Goal: Transaction & Acquisition: Purchase product/service

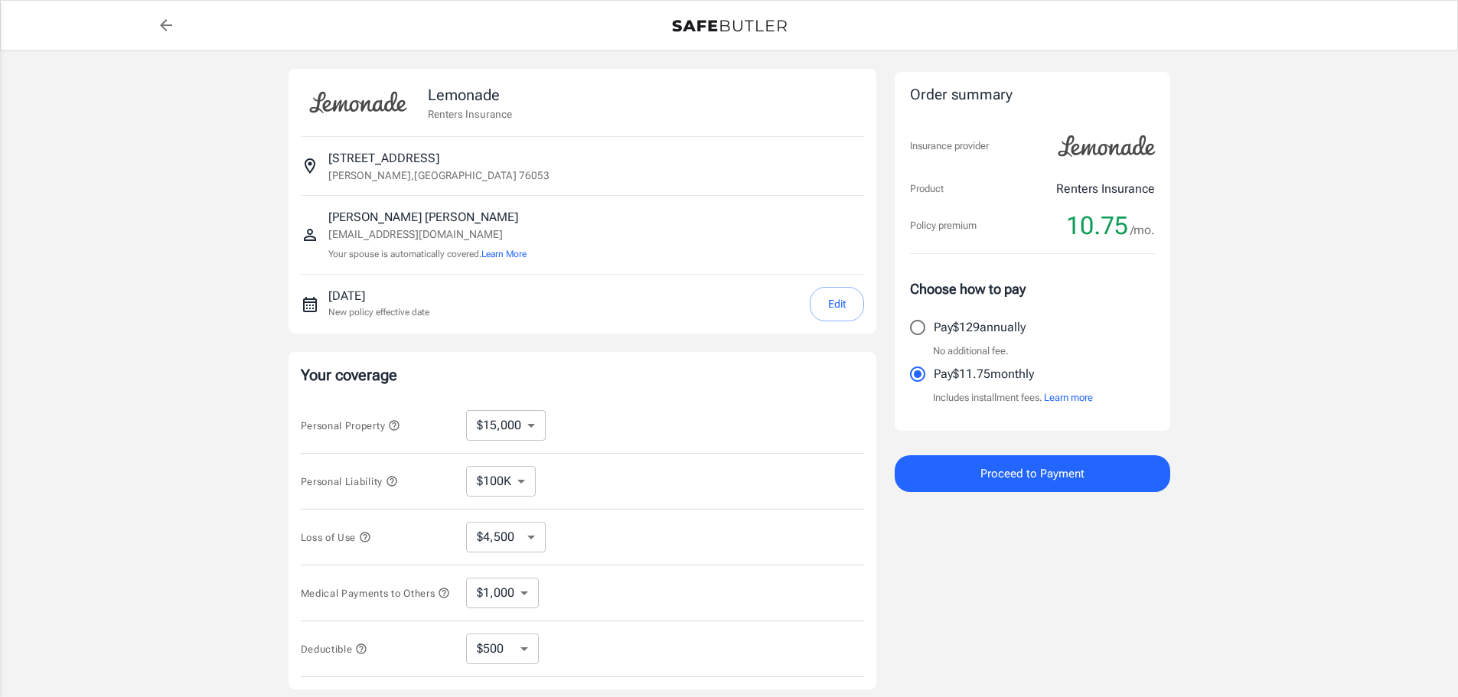
select select "15000"
select select "500"
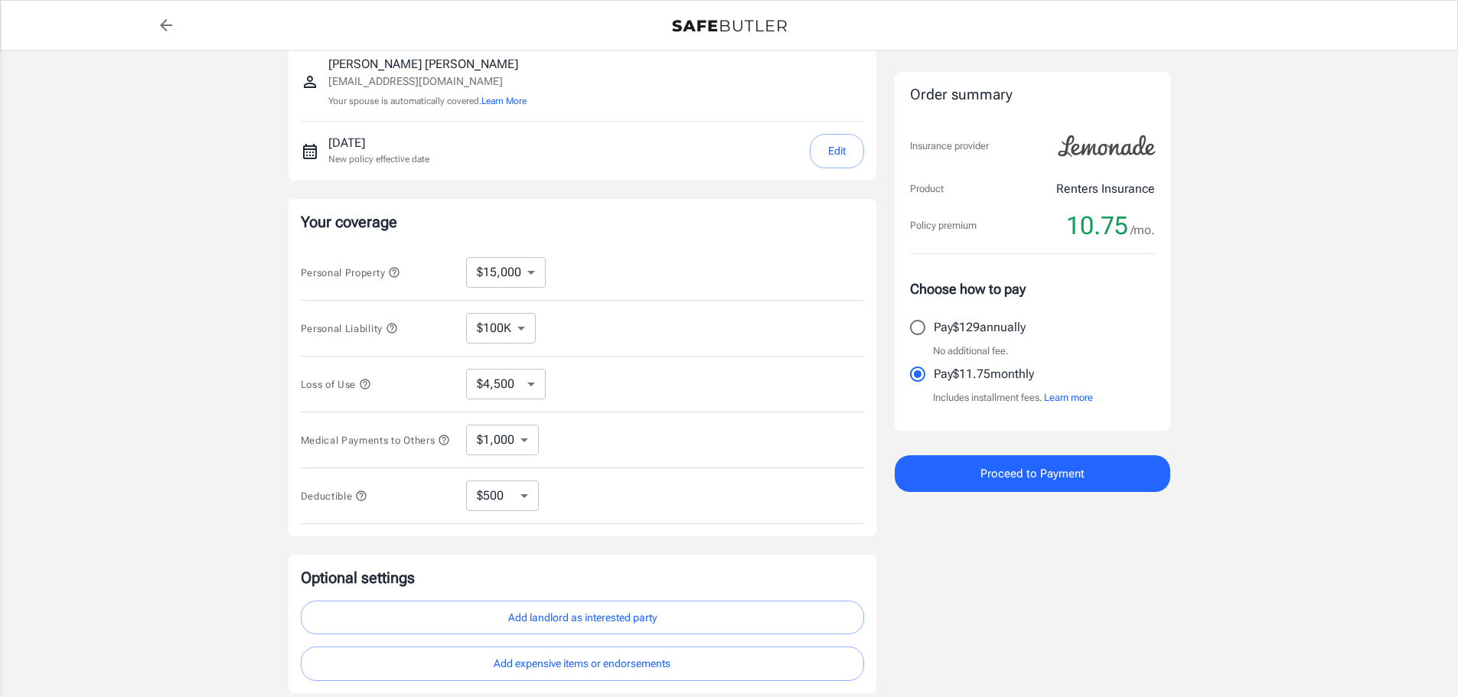
scroll to position [230, 0]
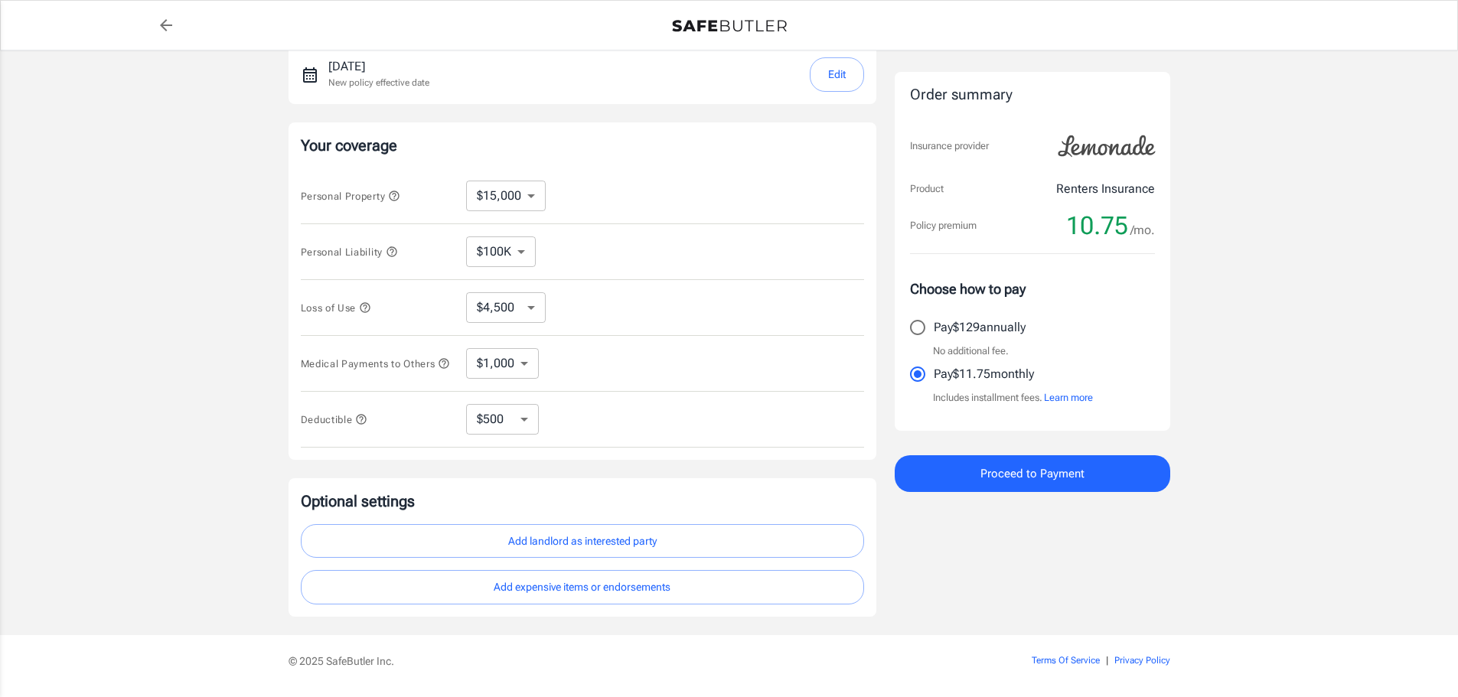
click at [534, 197] on select "$10,000 $15,000 $20,000 $25,000 $30,000 $40,000 $50,000 $100K $150K $200K $250K" at bounding box center [506, 196] width 80 height 31
select select "10000"
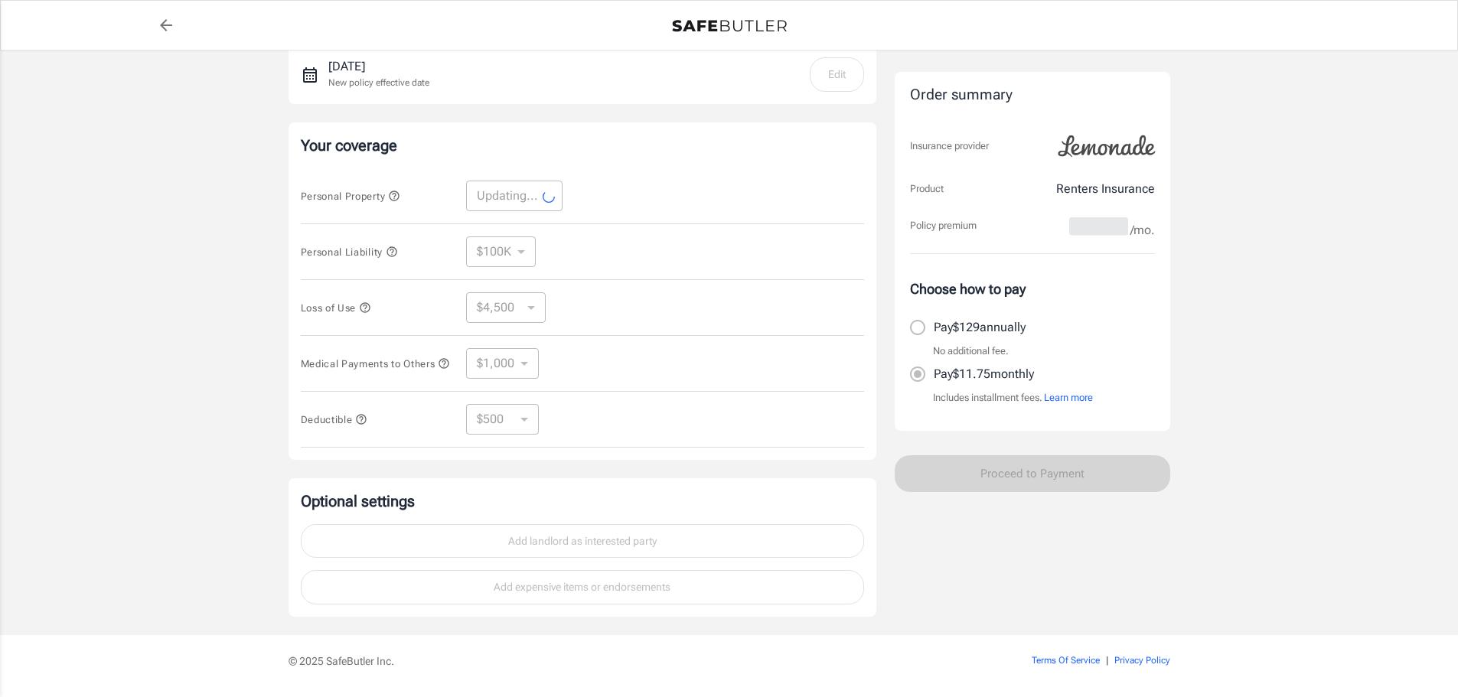
select select "10000"
select select "3000"
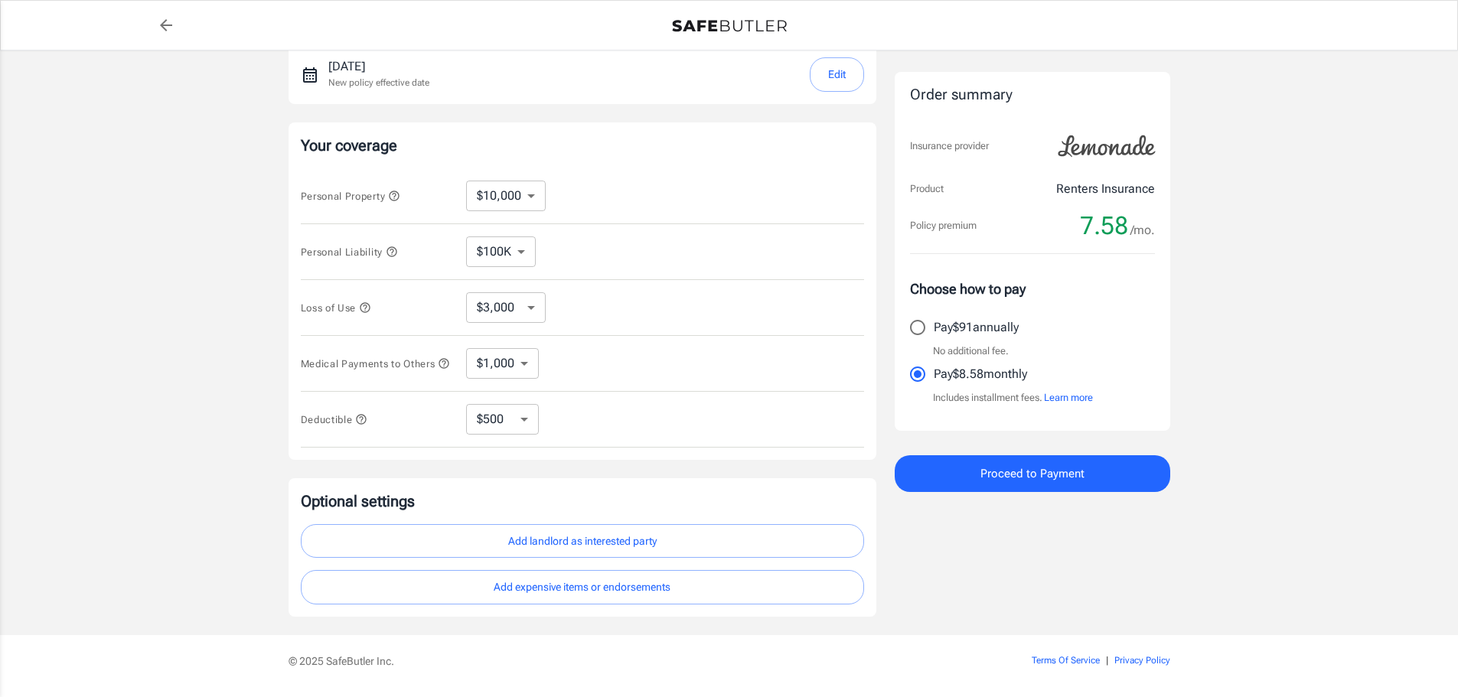
click at [517, 258] on select "$100K $200K $300K $400K $500K" at bounding box center [501, 251] width 70 height 31
click at [611, 254] on div "Personal Liability $100K $200K $300K $400K $500K ​" at bounding box center [582, 252] width 563 height 56
click at [507, 367] on select "$1,000 $2,000 $3,000 $4,000 $5,000" at bounding box center [502, 363] width 73 height 31
click at [571, 360] on div "Medical Payments to Others $1,000 $2,000 $3,000 $4,000 $5,000 ​" at bounding box center [582, 364] width 563 height 56
click at [507, 423] on select "$250 $500 $1,000 $2,500" at bounding box center [502, 419] width 73 height 31
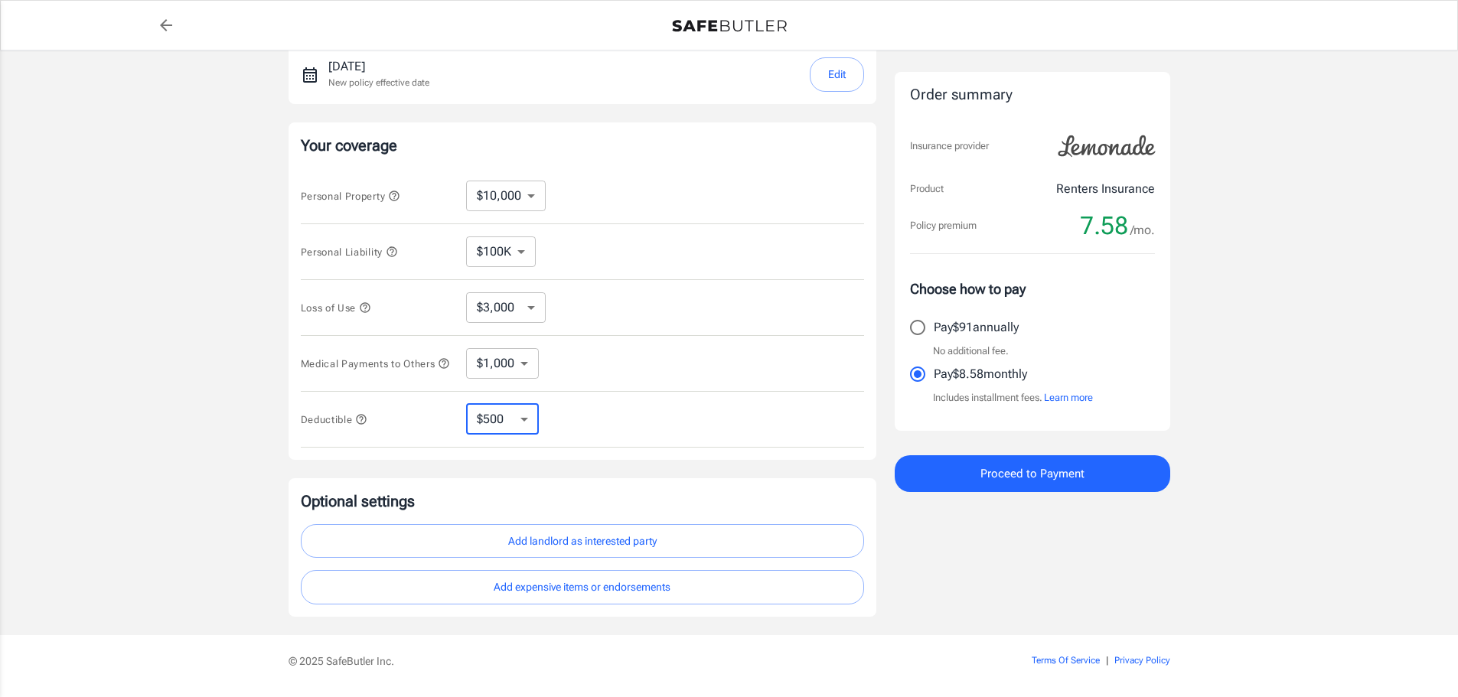
select select "1000"
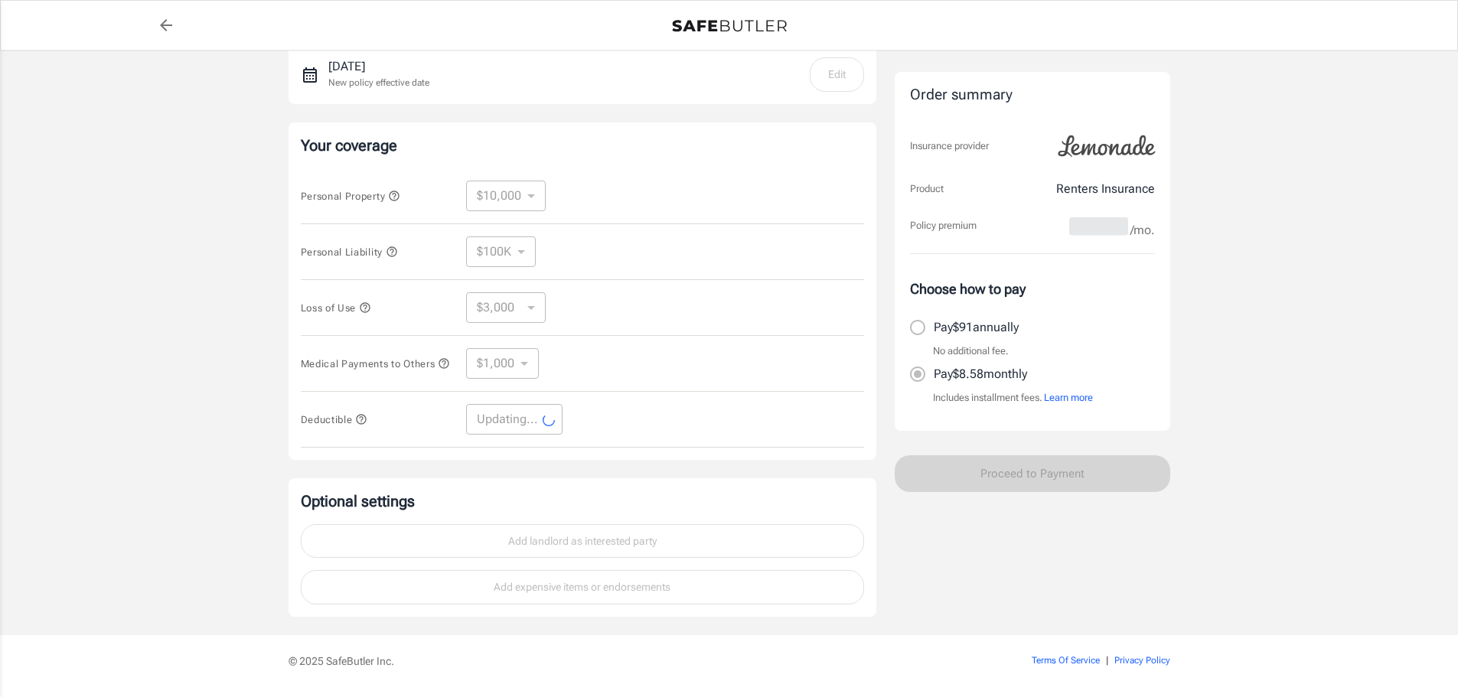
select select "1000"
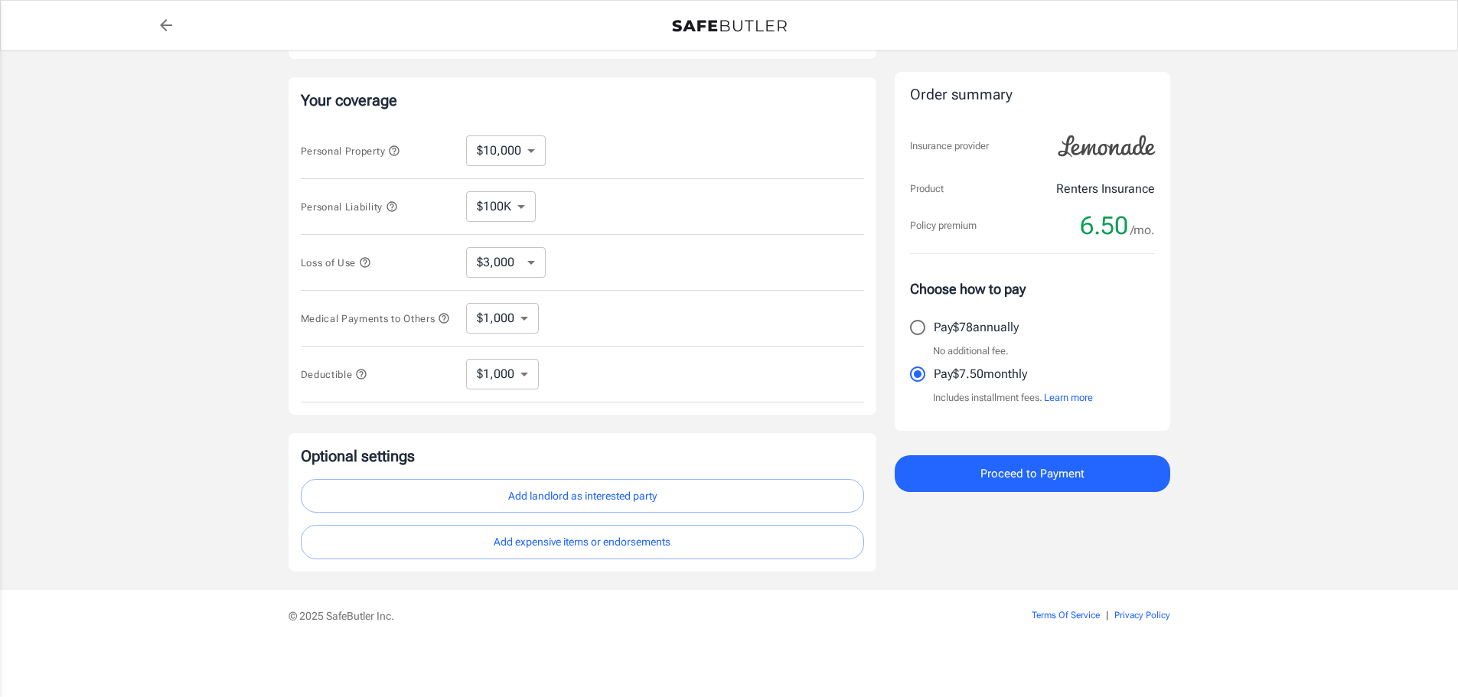
scroll to position [128, 0]
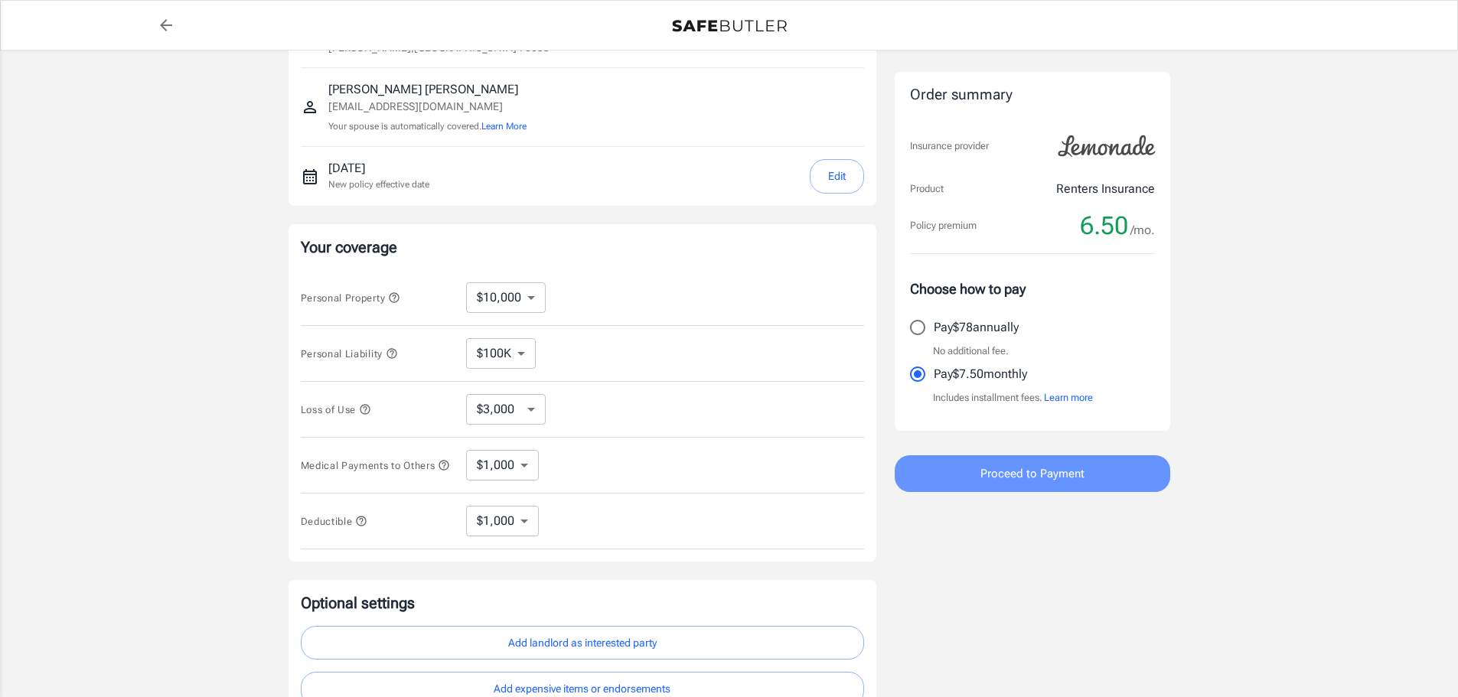
click at [1016, 473] on span "Proceed to Payment" at bounding box center [1032, 474] width 104 height 20
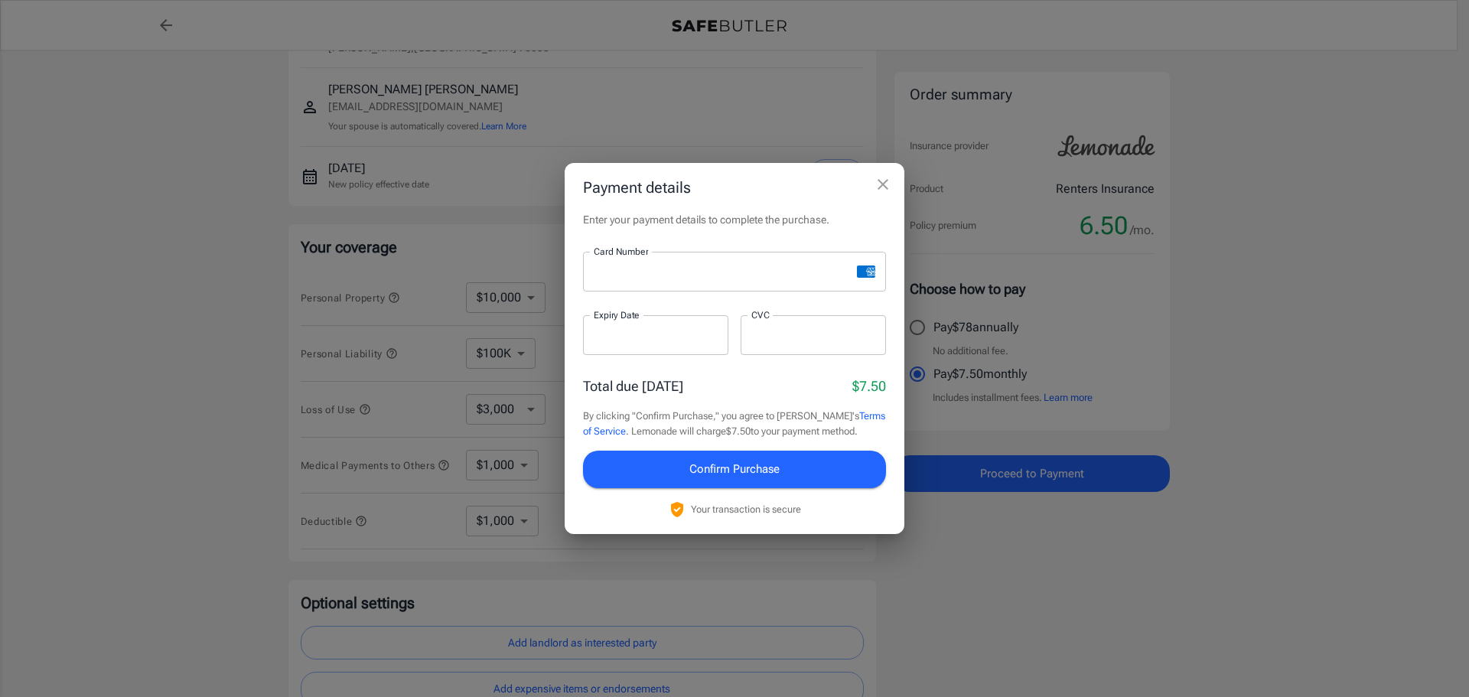
click at [741, 396] on div "Total due today $7.50" at bounding box center [734, 386] width 303 height 21
click at [669, 343] on iframe at bounding box center [656, 335] width 124 height 15
click at [780, 459] on span "Confirm Purchase" at bounding box center [735, 469] width 90 height 20
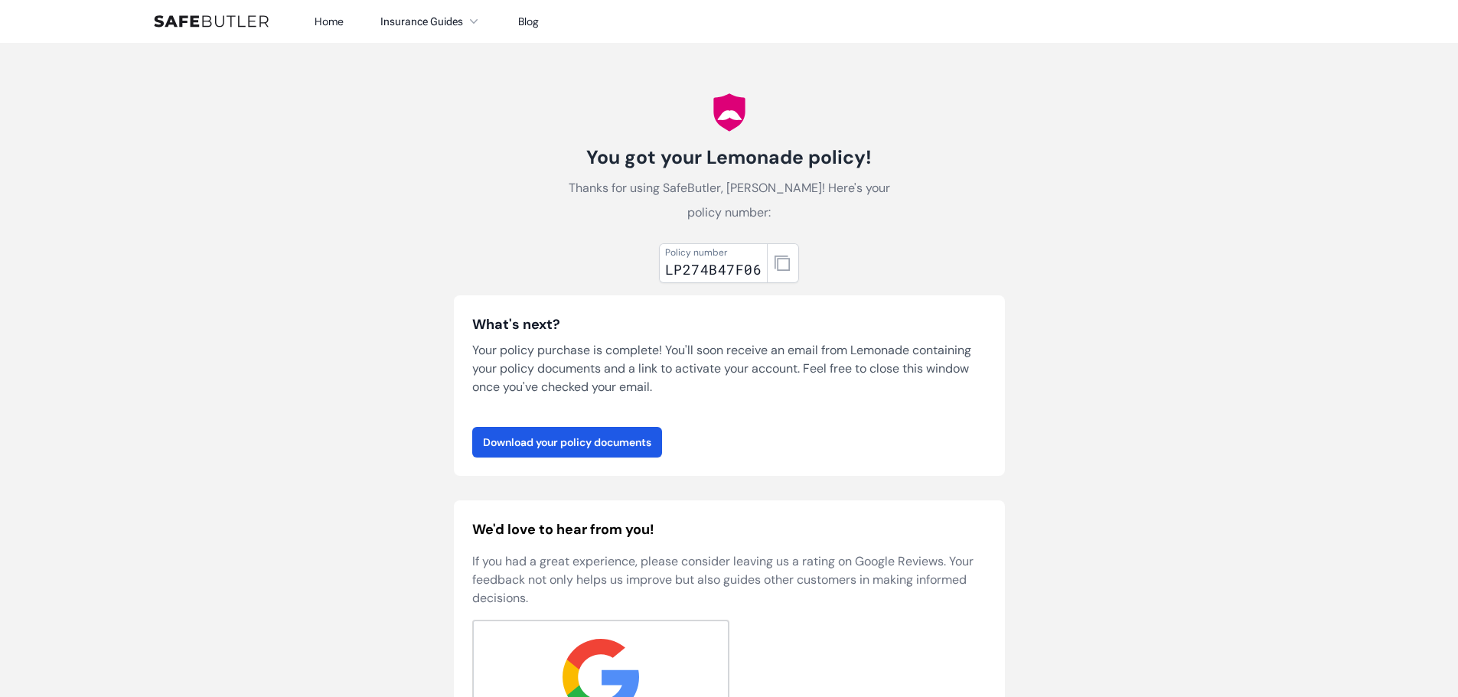
click at [628, 442] on link "Download your policy documents" at bounding box center [567, 442] width 190 height 31
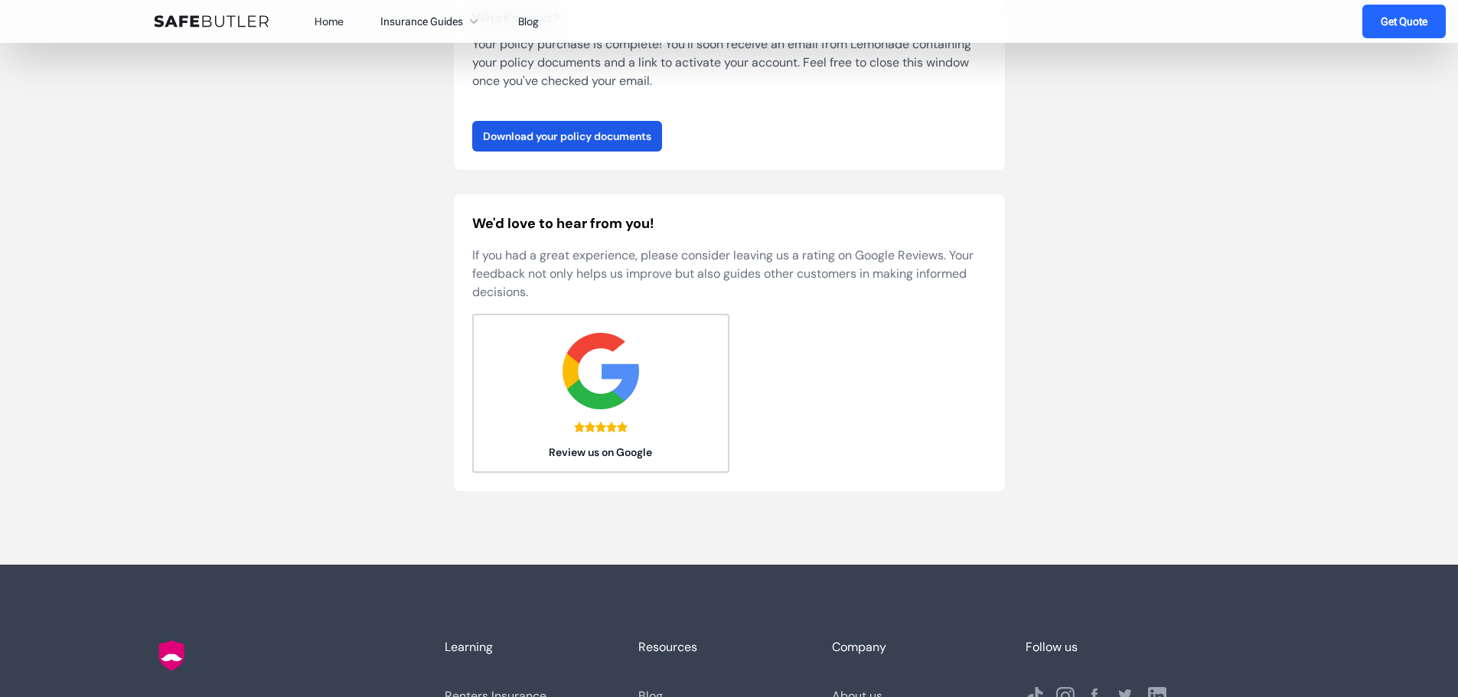
scroll to position [459, 0]
